Goal: Check status: Check status

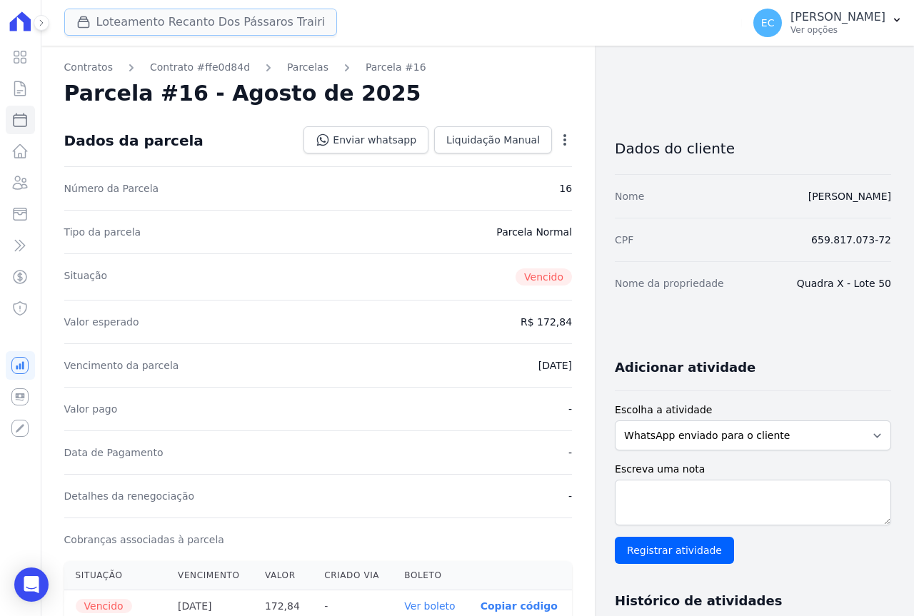
click at [146, 20] on button "Loteamento Recanto Dos Pássaros Trairi" at bounding box center [200, 22] width 273 height 27
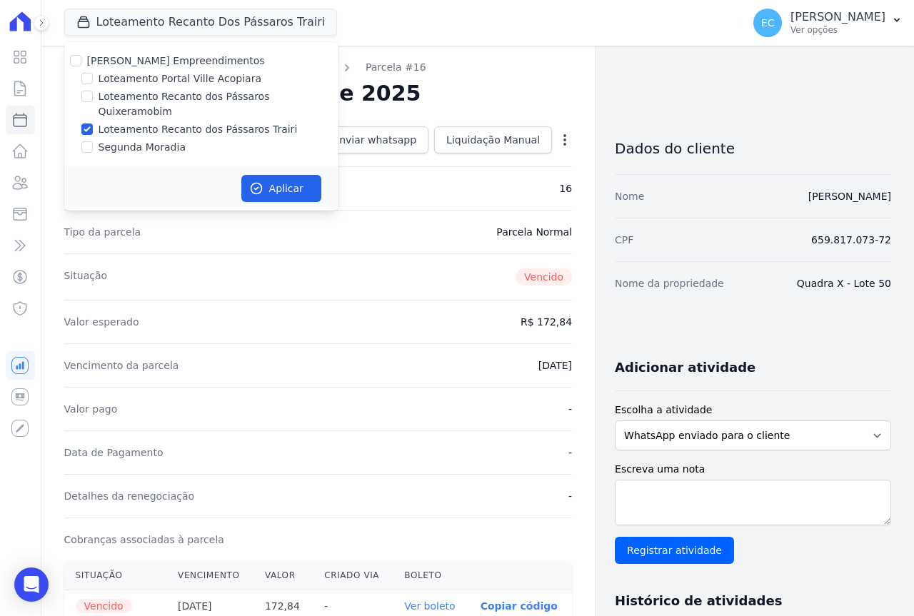
click at [133, 98] on label "Loteamento Recanto dos Pássaros Quixeramobim" at bounding box center [219, 104] width 240 height 30
click at [93, 98] on input "Loteamento Recanto dos Pássaros Quixeramobim" at bounding box center [86, 96] width 11 height 11
checkbox input "true"
click at [268, 177] on button "Aplicar" at bounding box center [281, 188] width 80 height 27
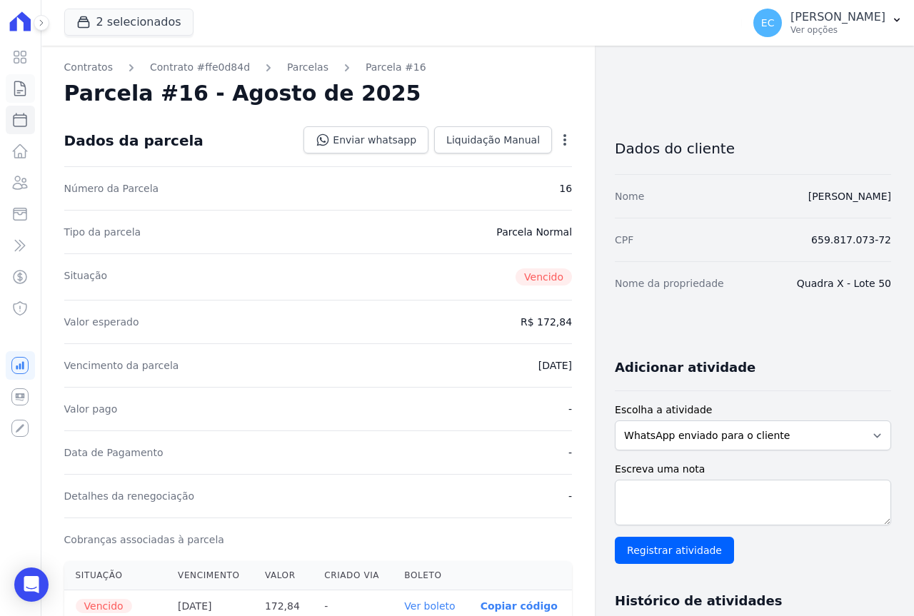
click at [21, 90] on icon at bounding box center [19, 88] width 17 height 17
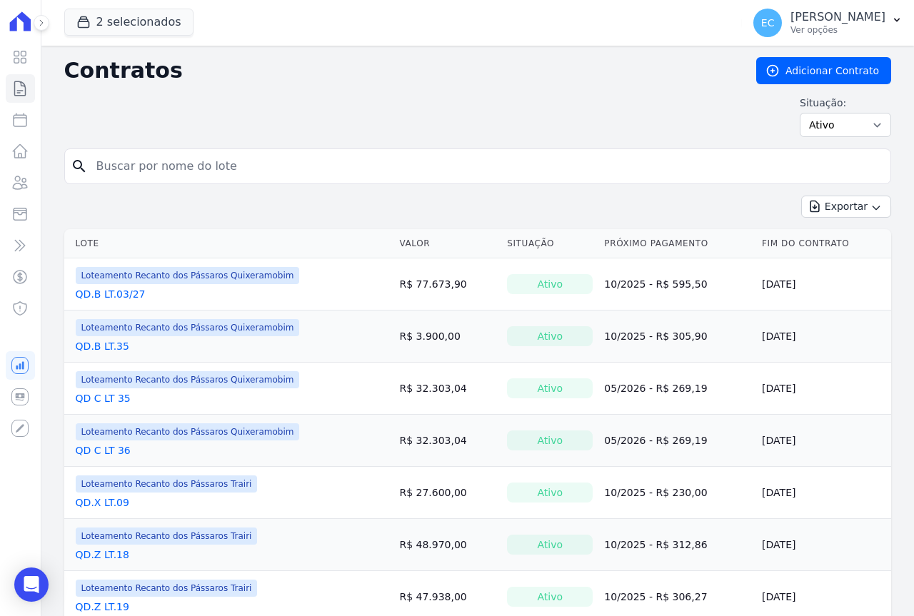
click at [138, 167] on input "search" at bounding box center [486, 166] width 797 height 29
type input "33"
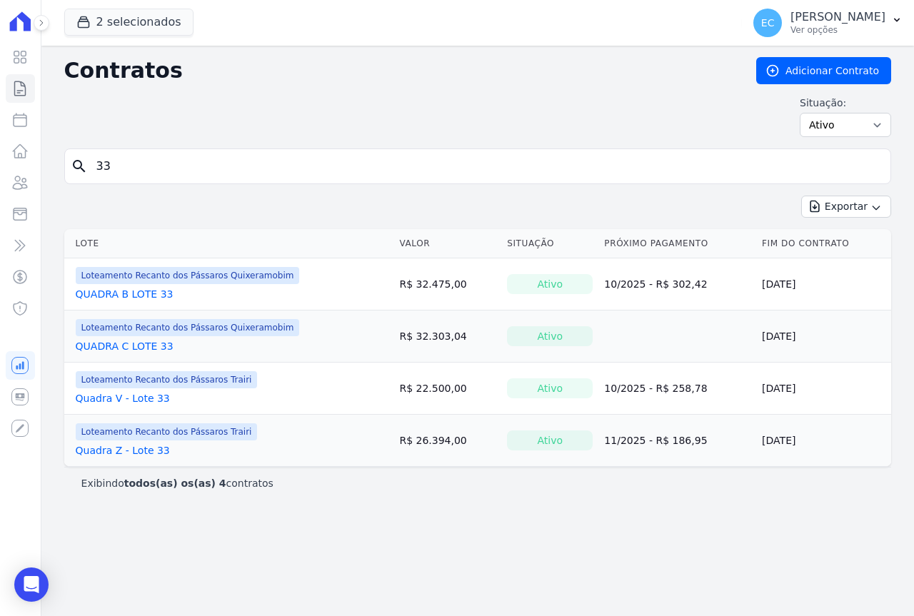
click at [138, 294] on link "QUADRA B LOTE 33" at bounding box center [125, 294] width 98 height 14
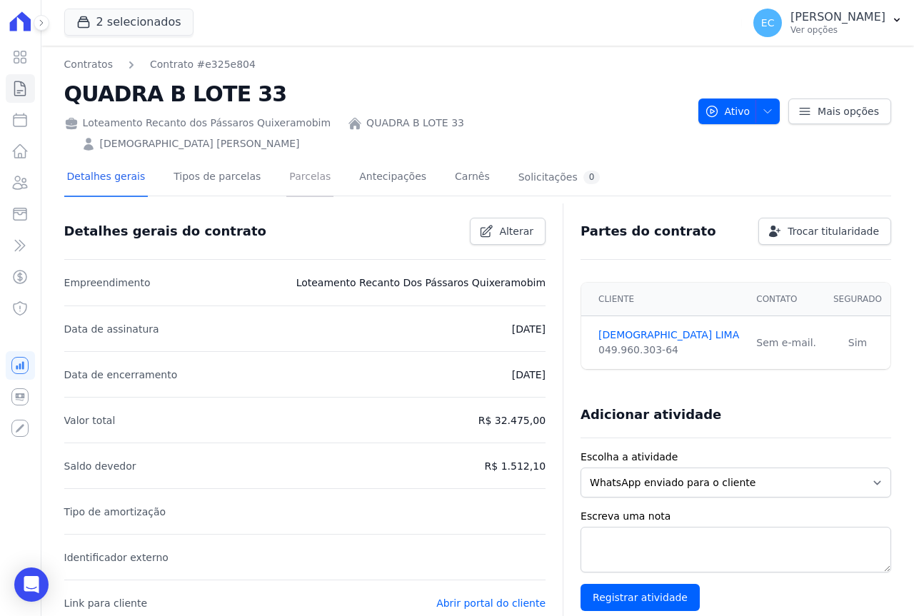
click at [286, 159] on link "Parcelas" at bounding box center [309, 178] width 47 height 38
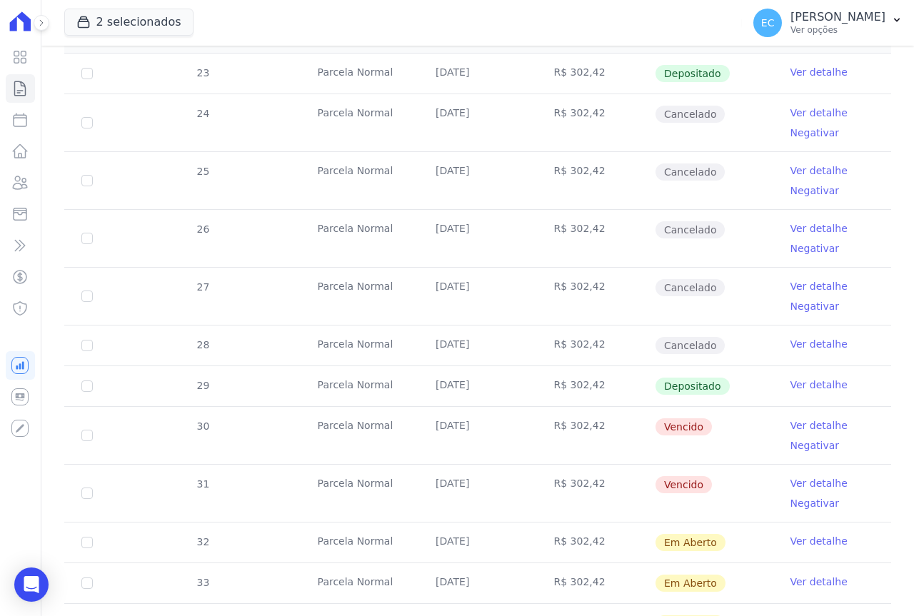
scroll to position [385, 0]
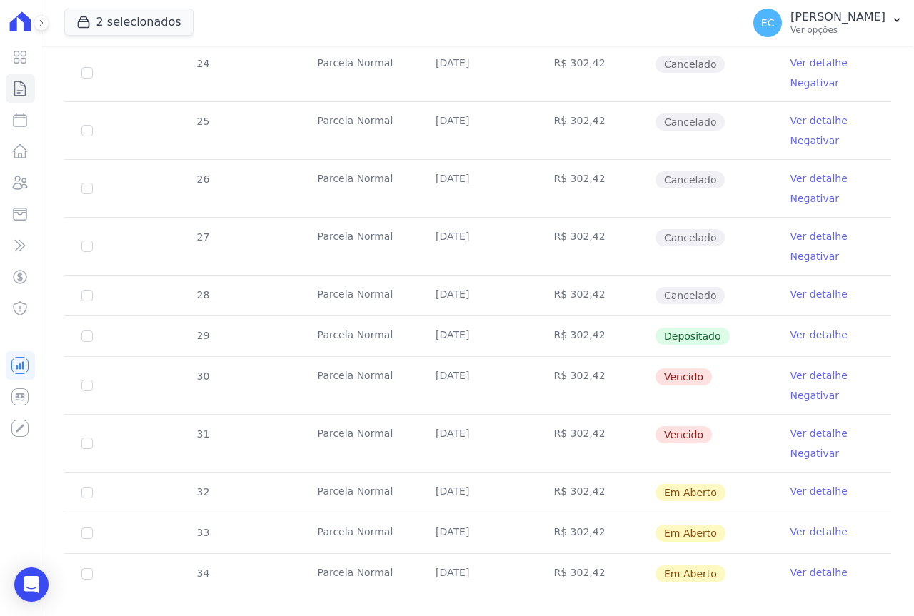
click at [799, 368] on link "Ver detalhe" at bounding box center [818, 375] width 57 height 14
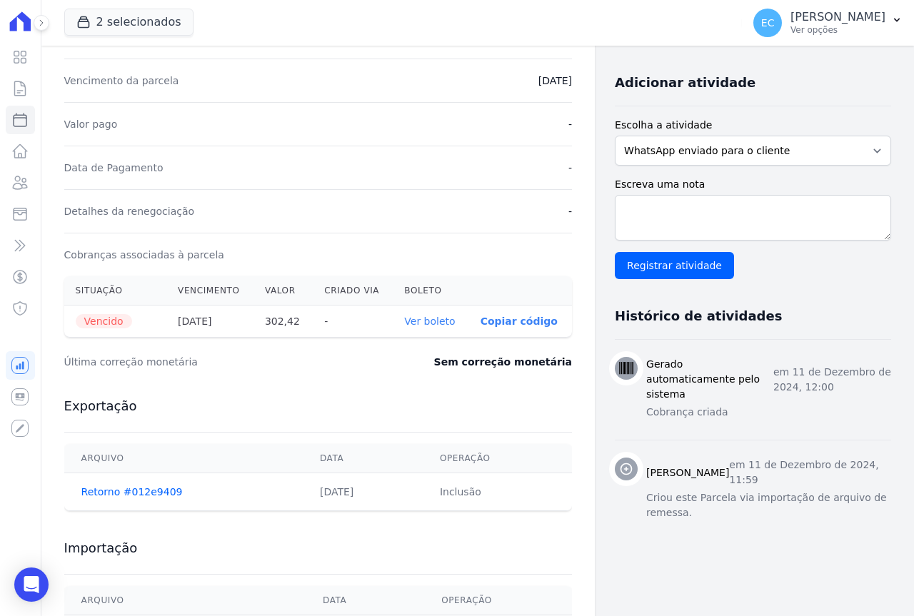
scroll to position [286, 0]
click at [430, 321] on link "Ver boleto" at bounding box center [429, 320] width 51 height 11
